Goal: Task Accomplishment & Management: Use online tool/utility

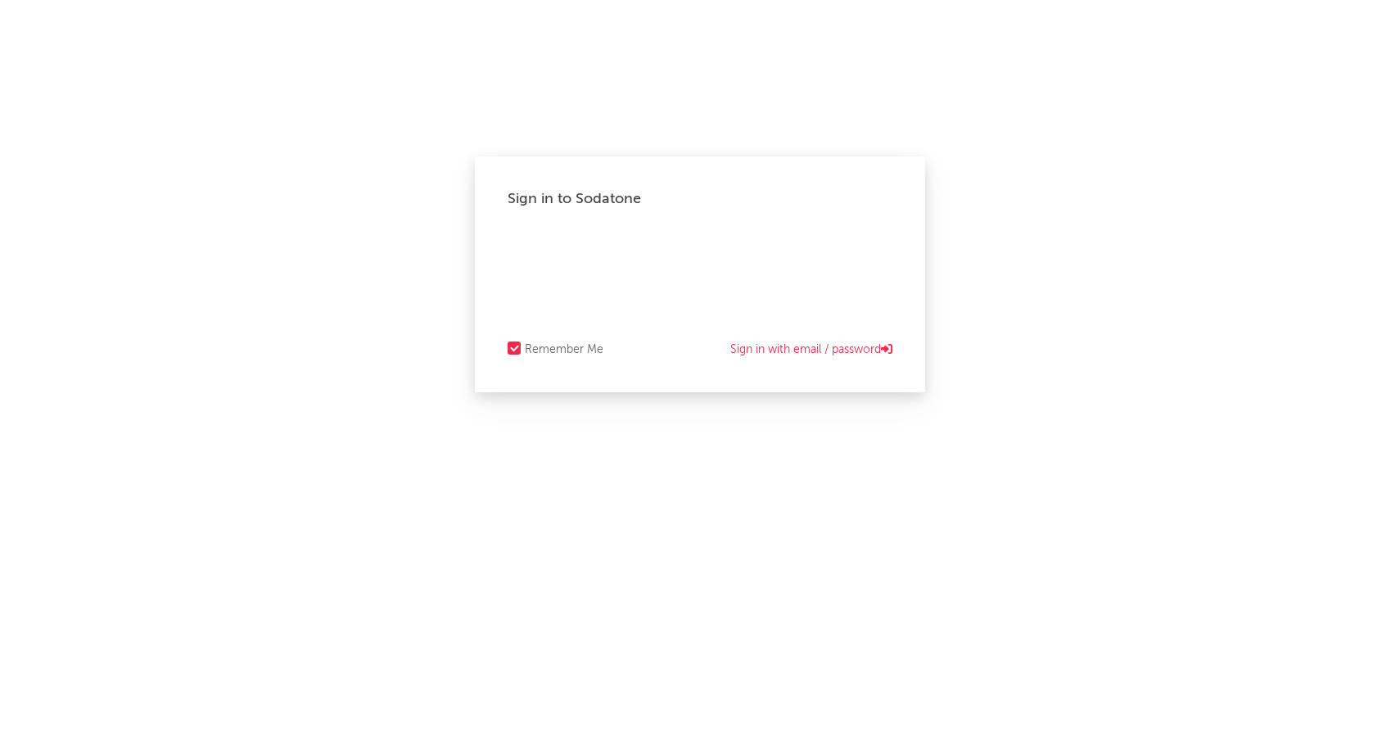
select select "recorded_music"
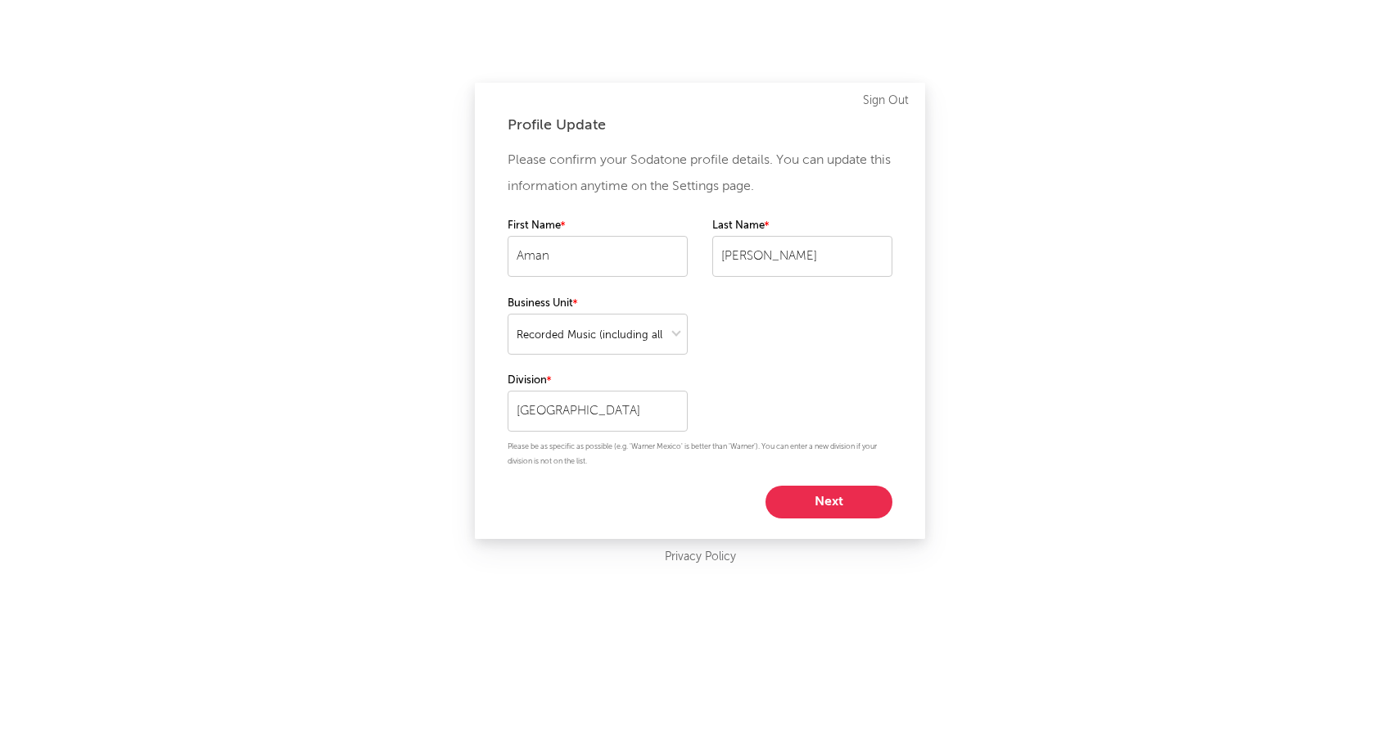
click at [847, 505] on button "Next" at bounding box center [829, 502] width 127 height 33
select select "marketing"
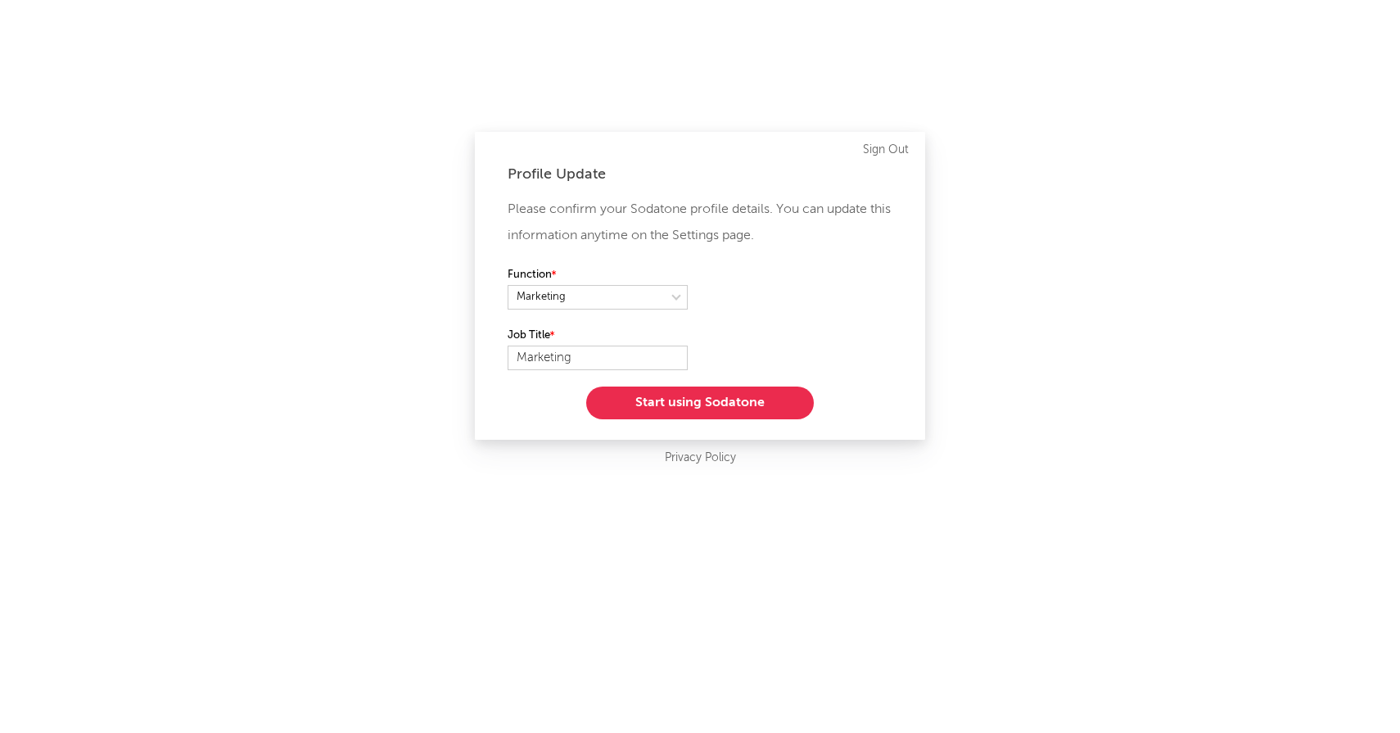
click at [681, 405] on button "Start using Sodatone" at bounding box center [700, 403] width 228 height 33
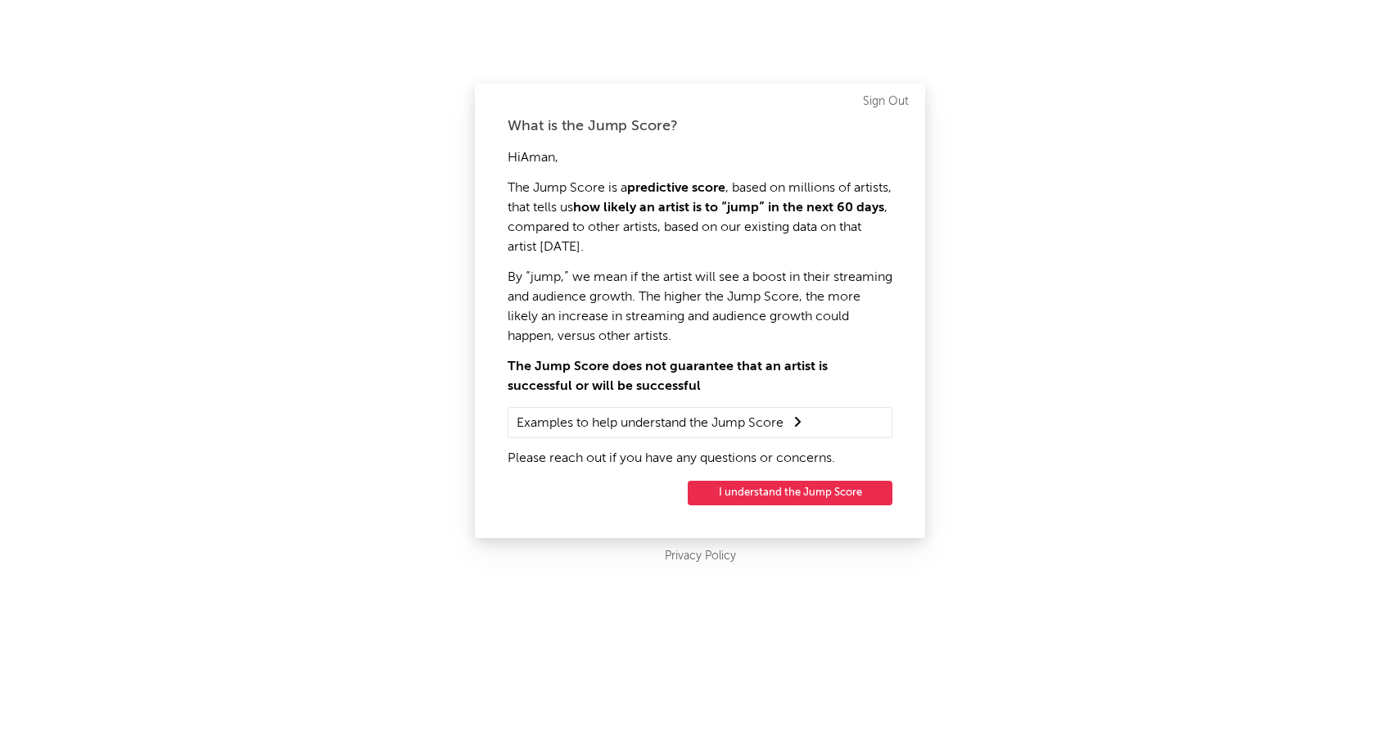
click at [778, 490] on button "I understand the Jump Score" at bounding box center [790, 493] width 205 height 25
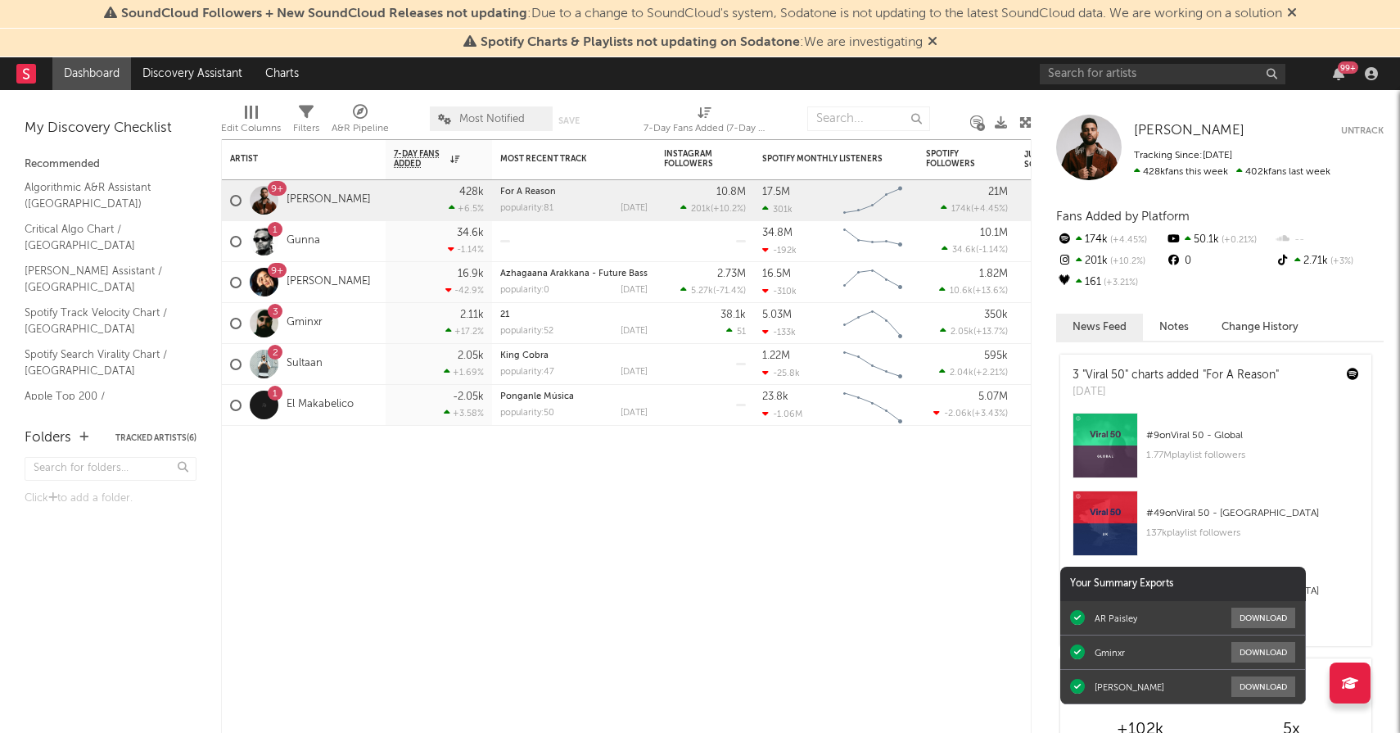
click at [1297, 11] on icon at bounding box center [1292, 12] width 10 height 13
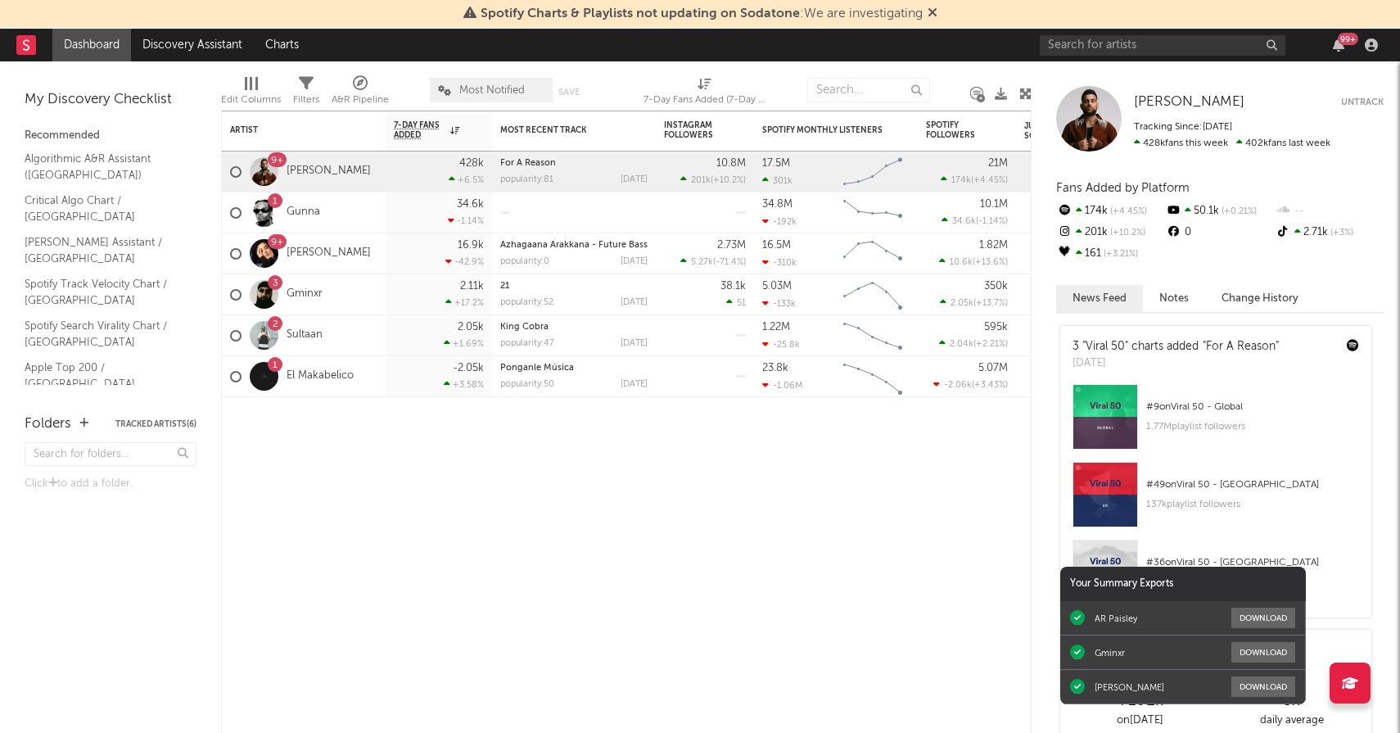
click at [928, 15] on icon at bounding box center [933, 12] width 10 height 13
